Goal: Task Accomplishment & Management: Manage account settings

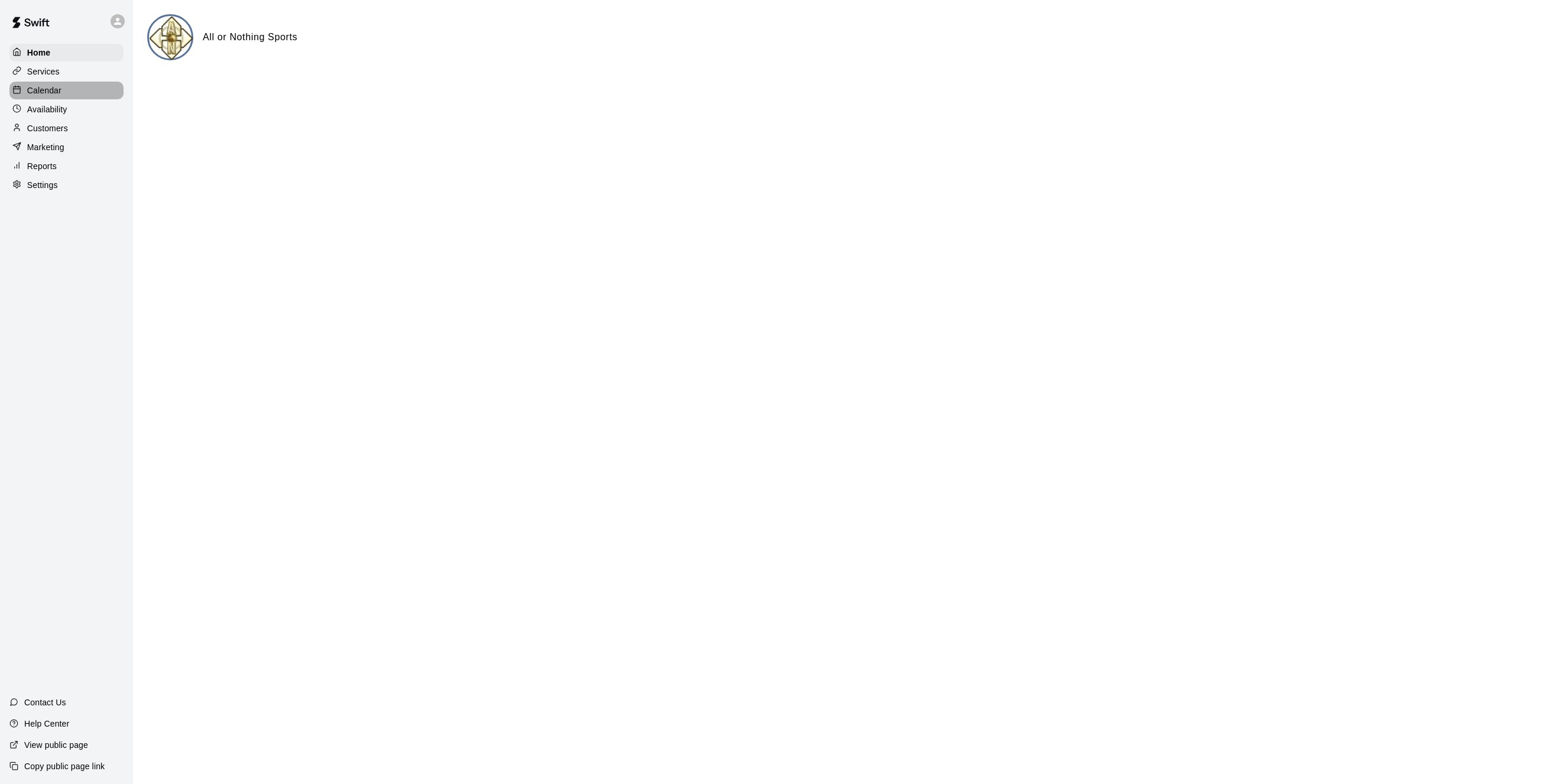
click at [46, 94] on p "Calendar" at bounding box center [44, 90] width 34 height 12
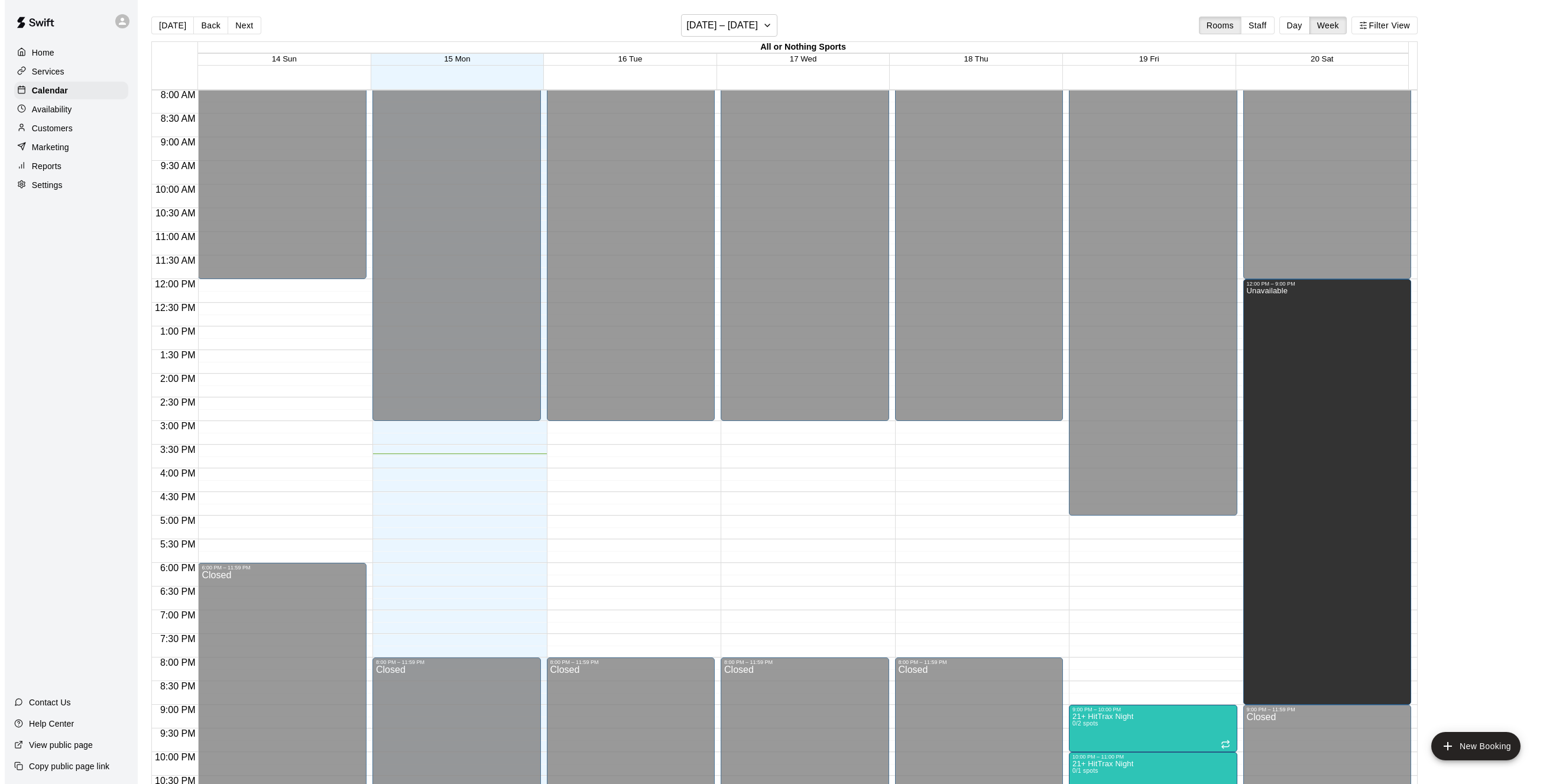
scroll to position [378, 0]
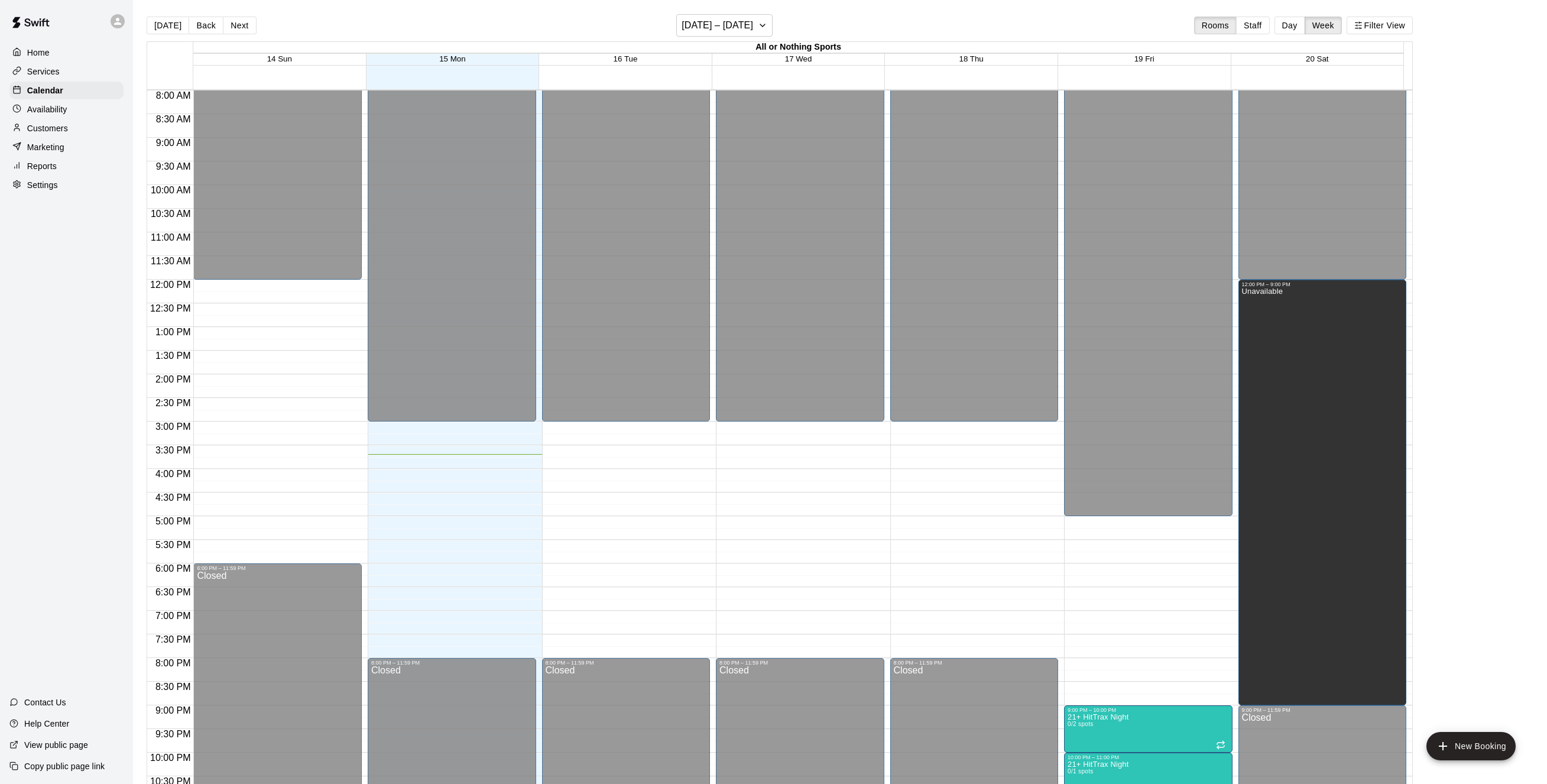
click at [799, 426] on div "12:00 AM – 3:00 PM Closed 8:00 PM – 11:59 PM Closed" at bounding box center [800, 279] width 168 height 1135
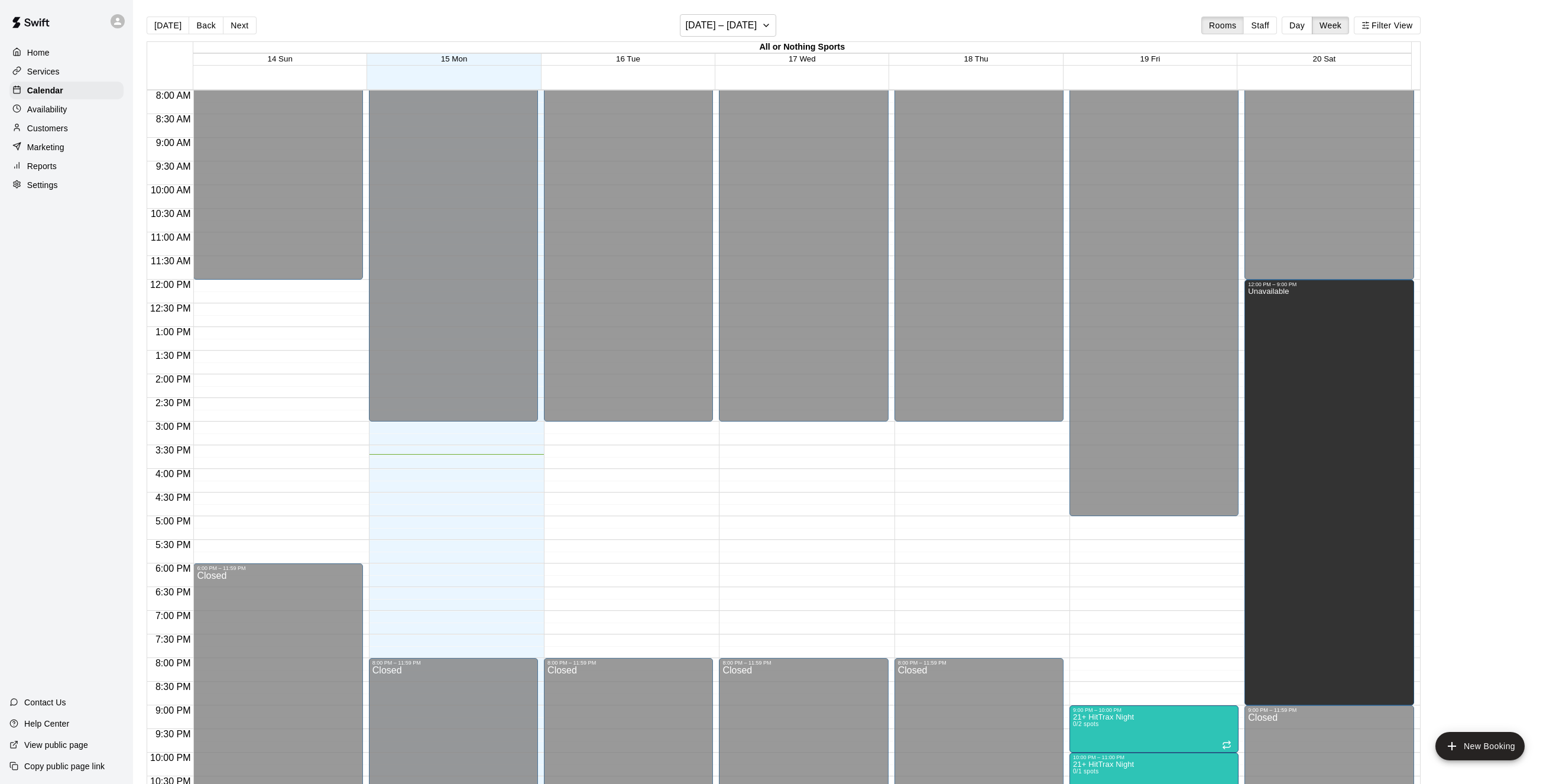
click at [662, 295] on li "08" at bounding box center [669, 289] width 14 height 11
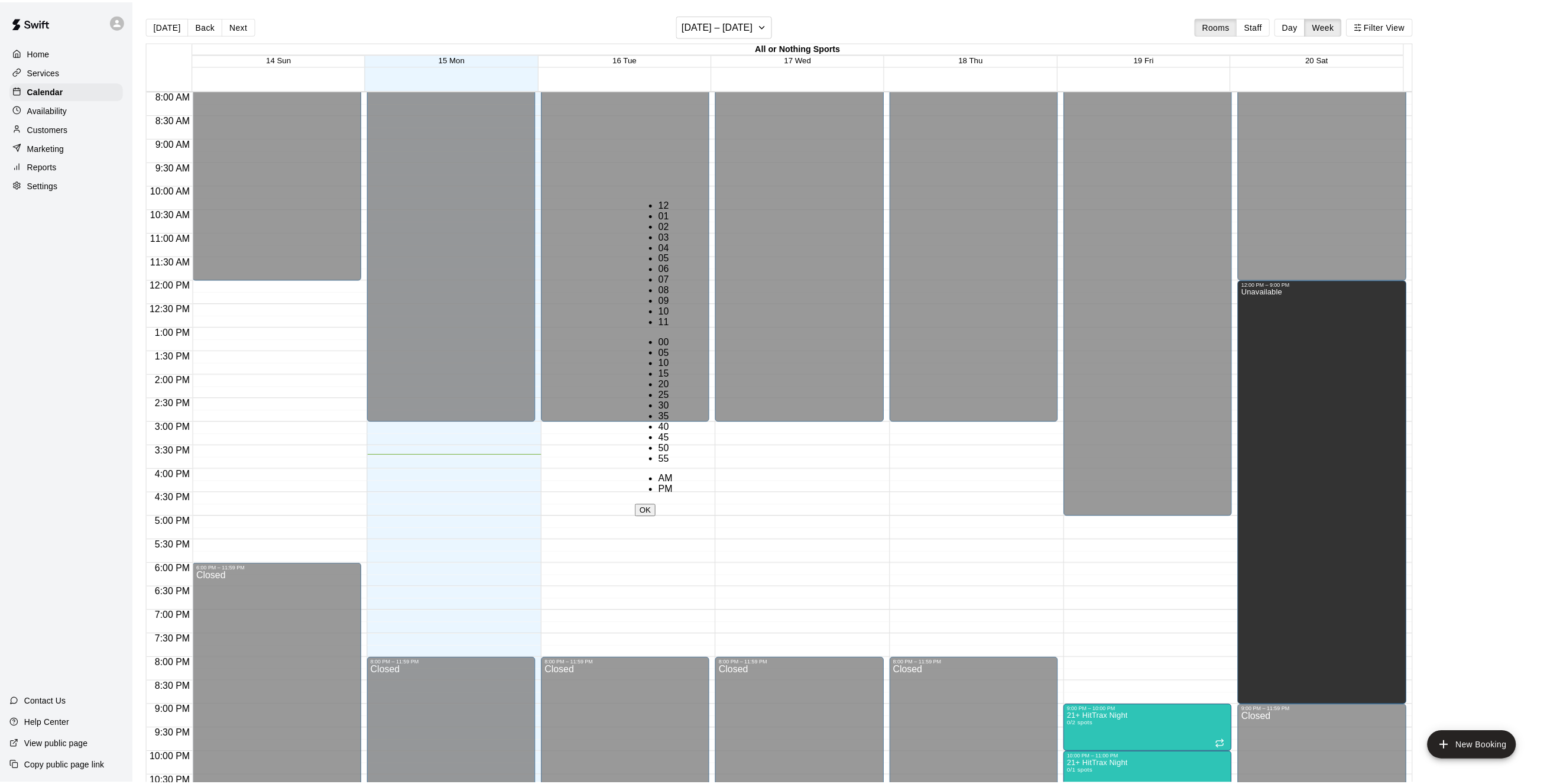
scroll to position [0, 0]
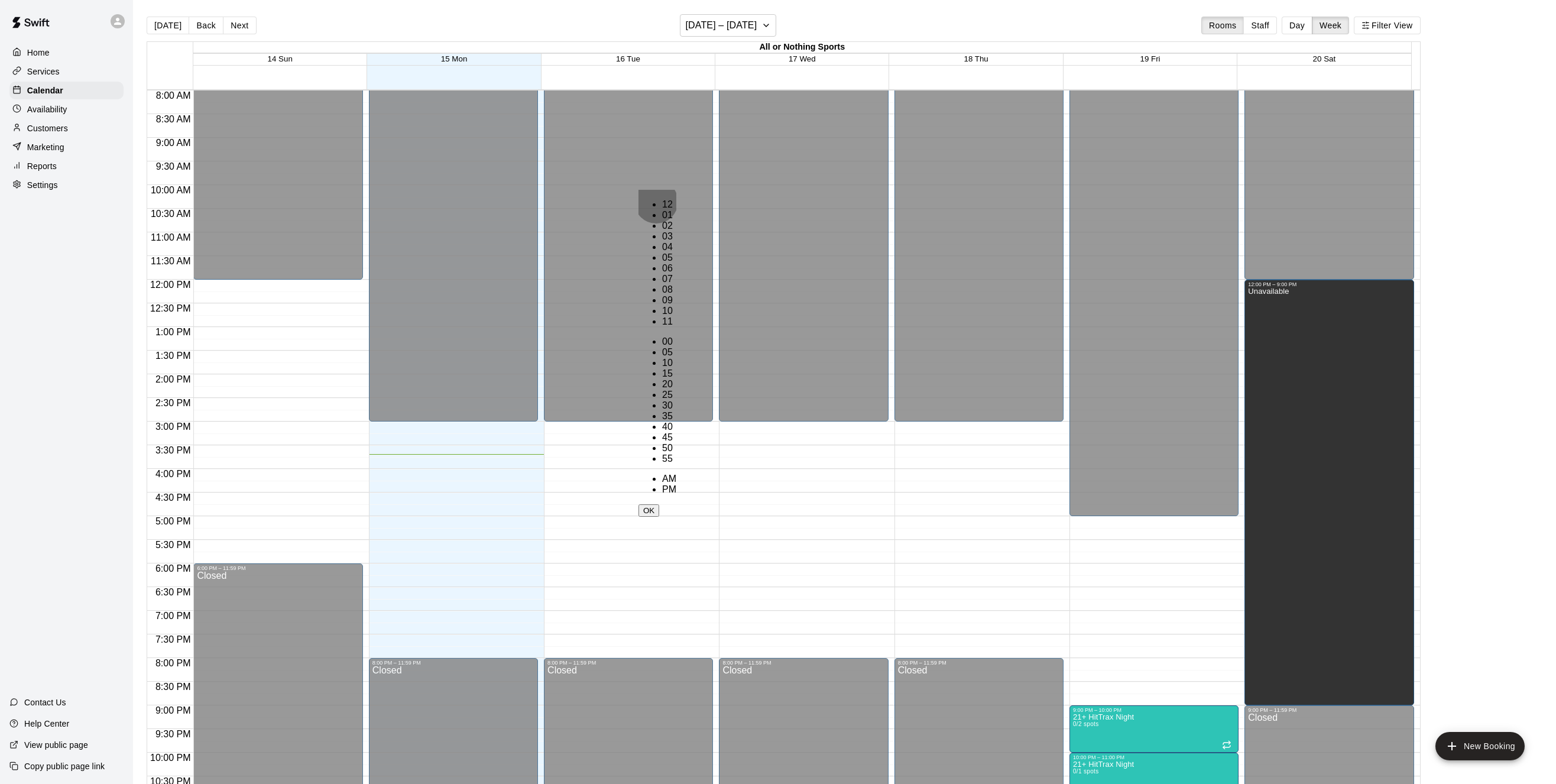
click at [676, 336] on li "00" at bounding box center [669, 342] width 14 height 11
type input "********"
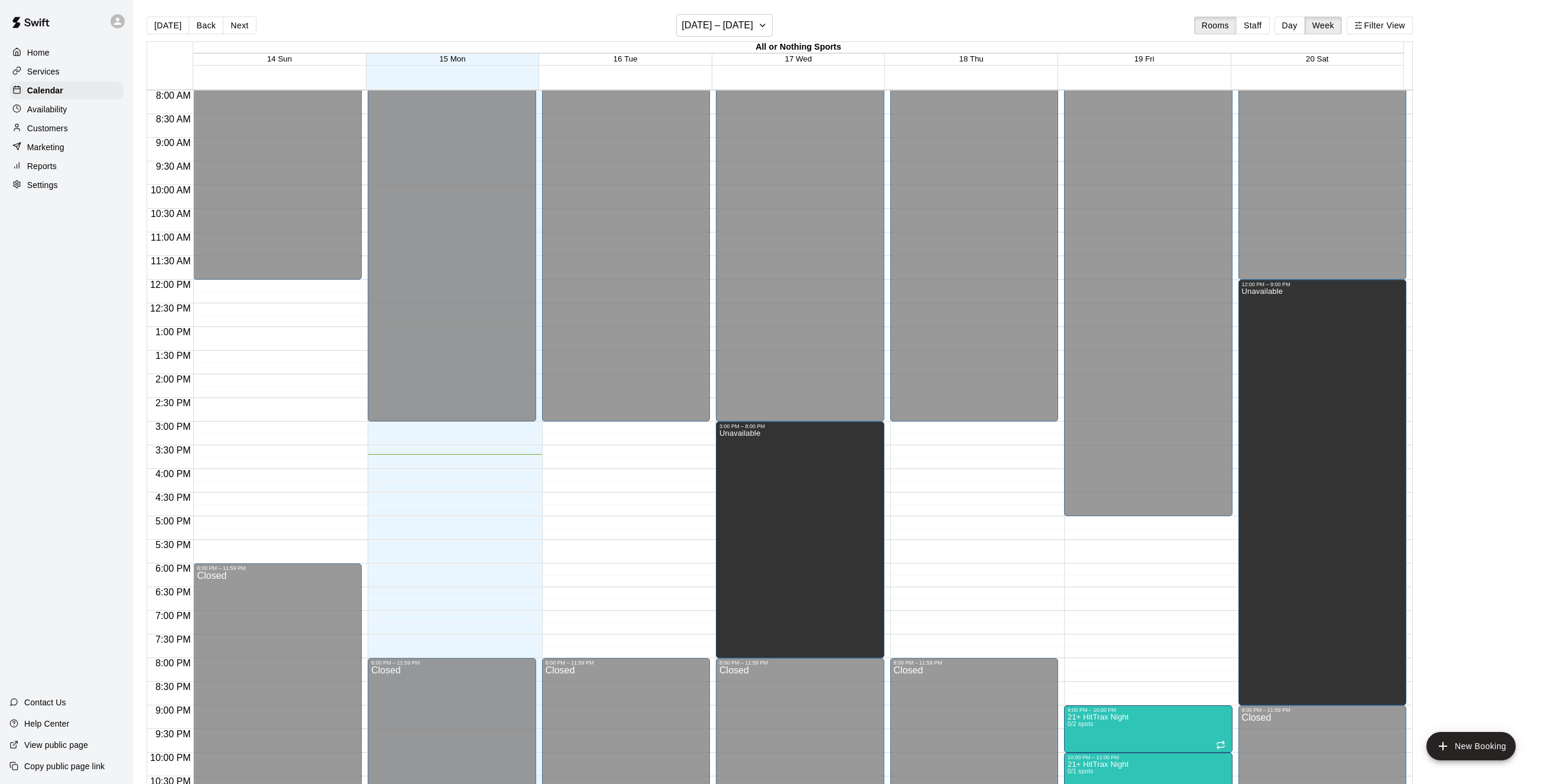
click at [43, 134] on p "Customers" at bounding box center [48, 128] width 41 height 12
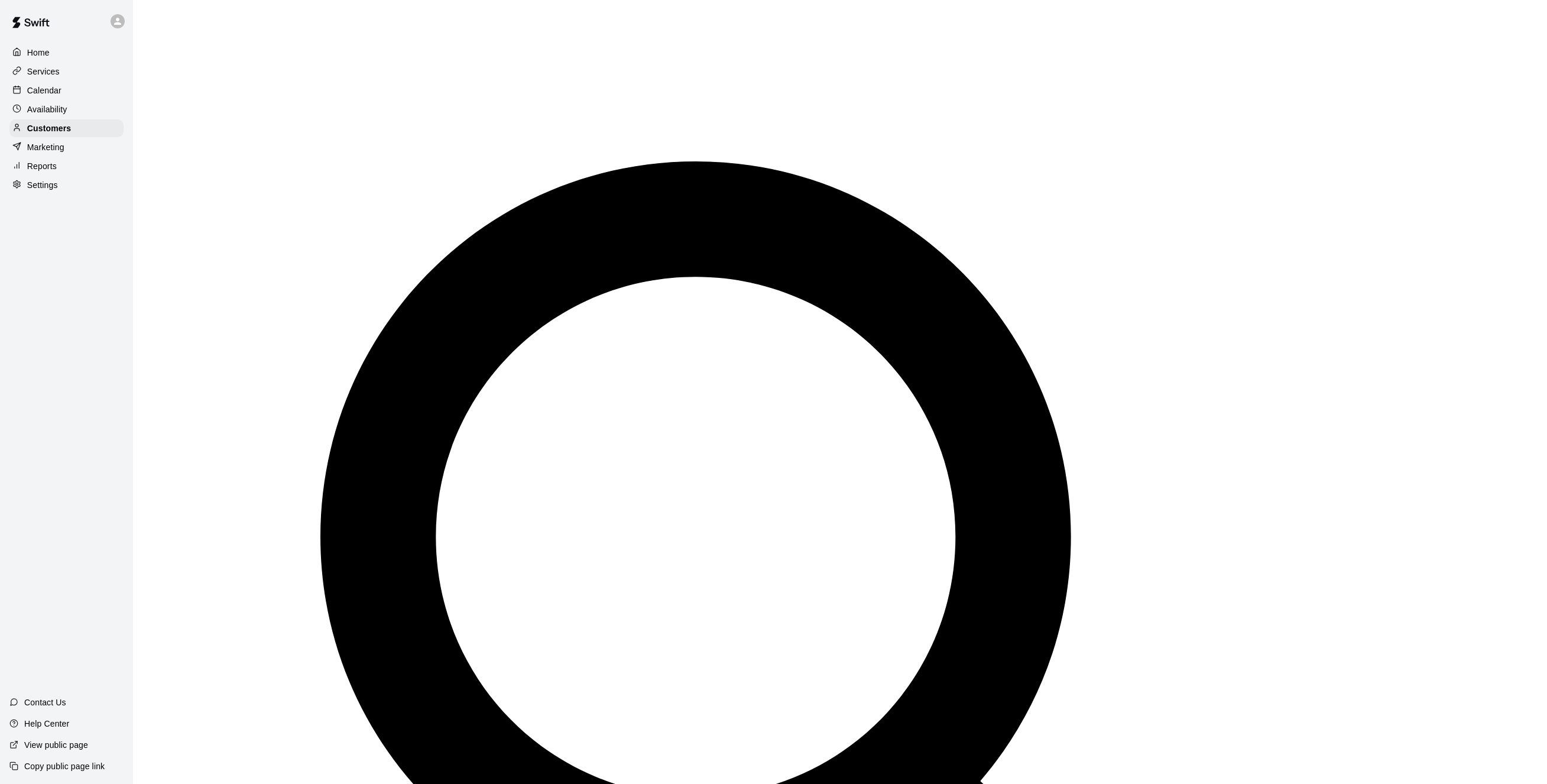
scroll to position [238, 0]
